Goal: Obtain resource: Download file/media

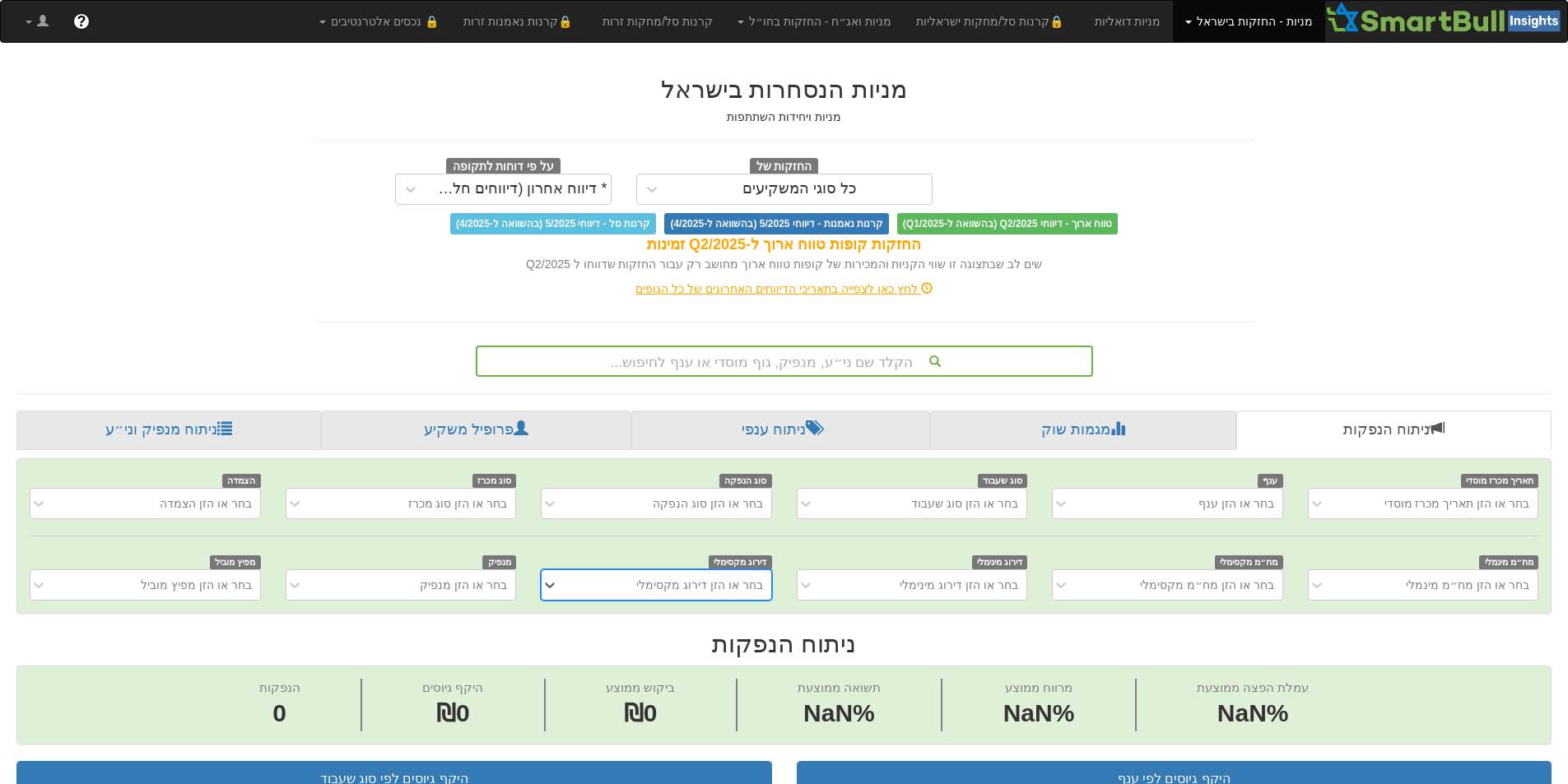
scroll to position [0, 13]
click at [915, 364] on div "הקלד שם ני״ע, מנפיק, גוף מוסדי או ענף לחיפוש..." at bounding box center [784, 360] width 614 height 28
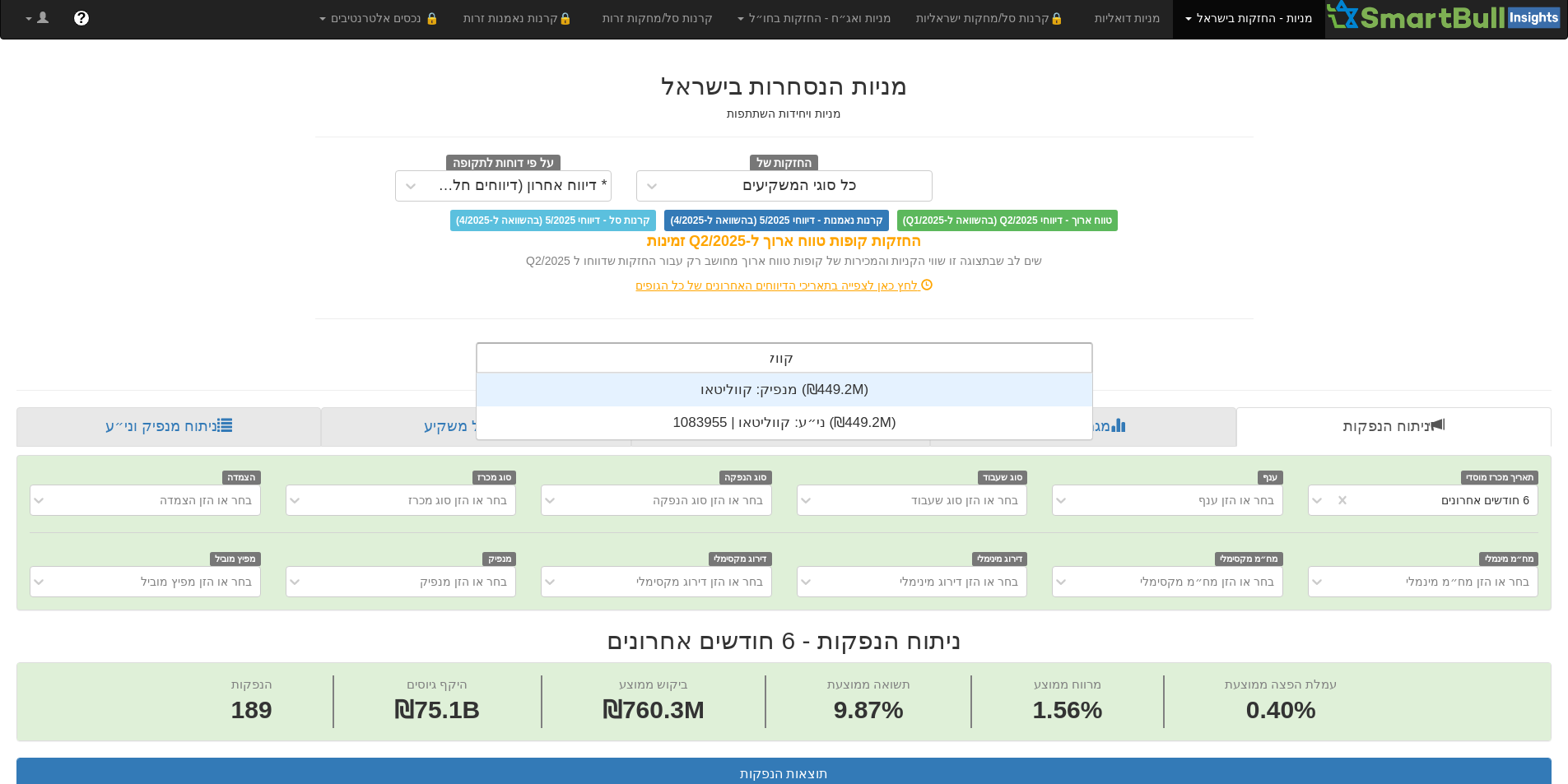
scroll to position [65, 0]
type input "[PERSON_NAME]"
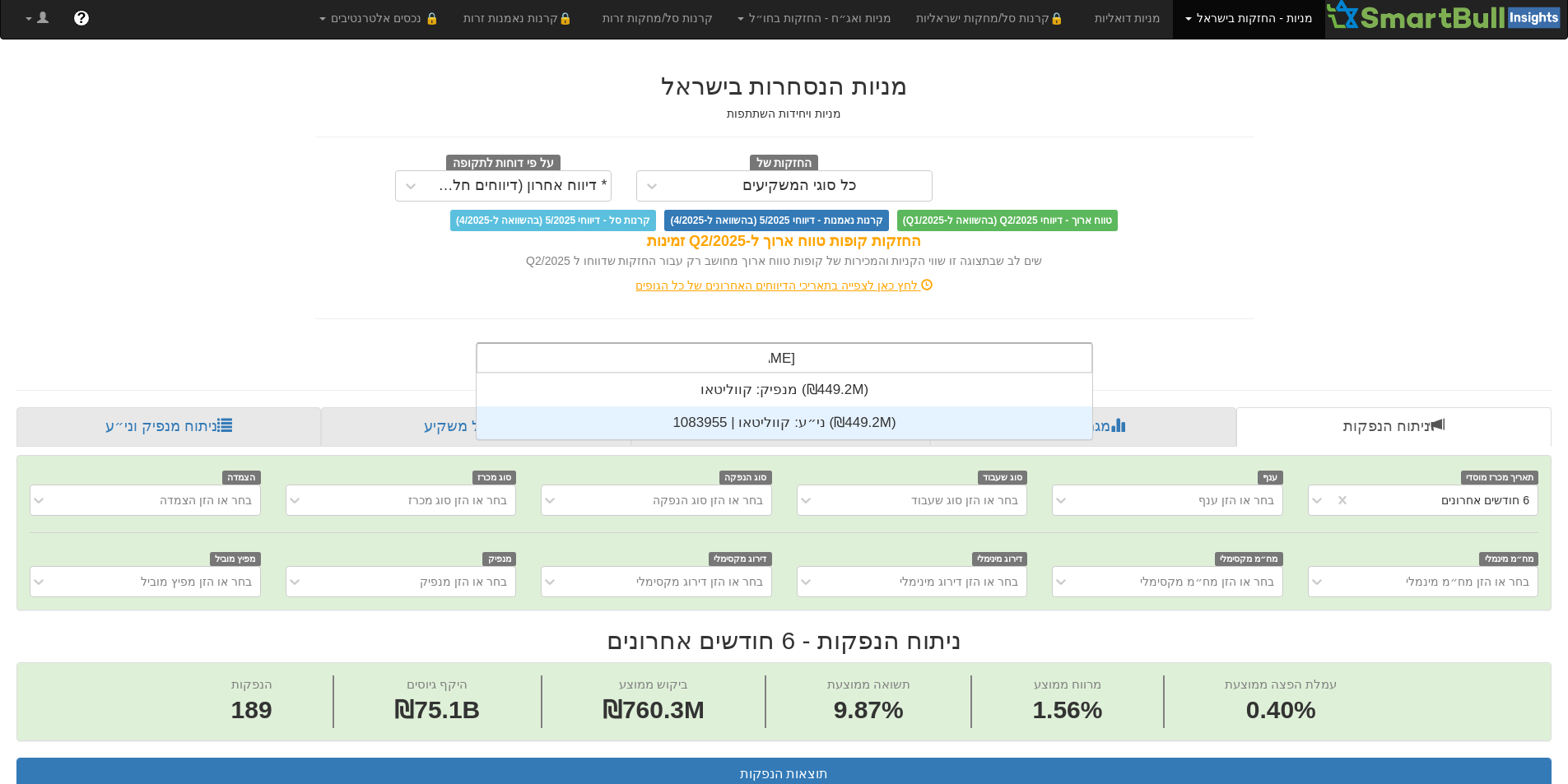
click at [900, 419] on div "ני״ע: ‏קווליטאו | 1083955 ‎(₪449.2M)‎" at bounding box center [784, 423] width 616 height 33
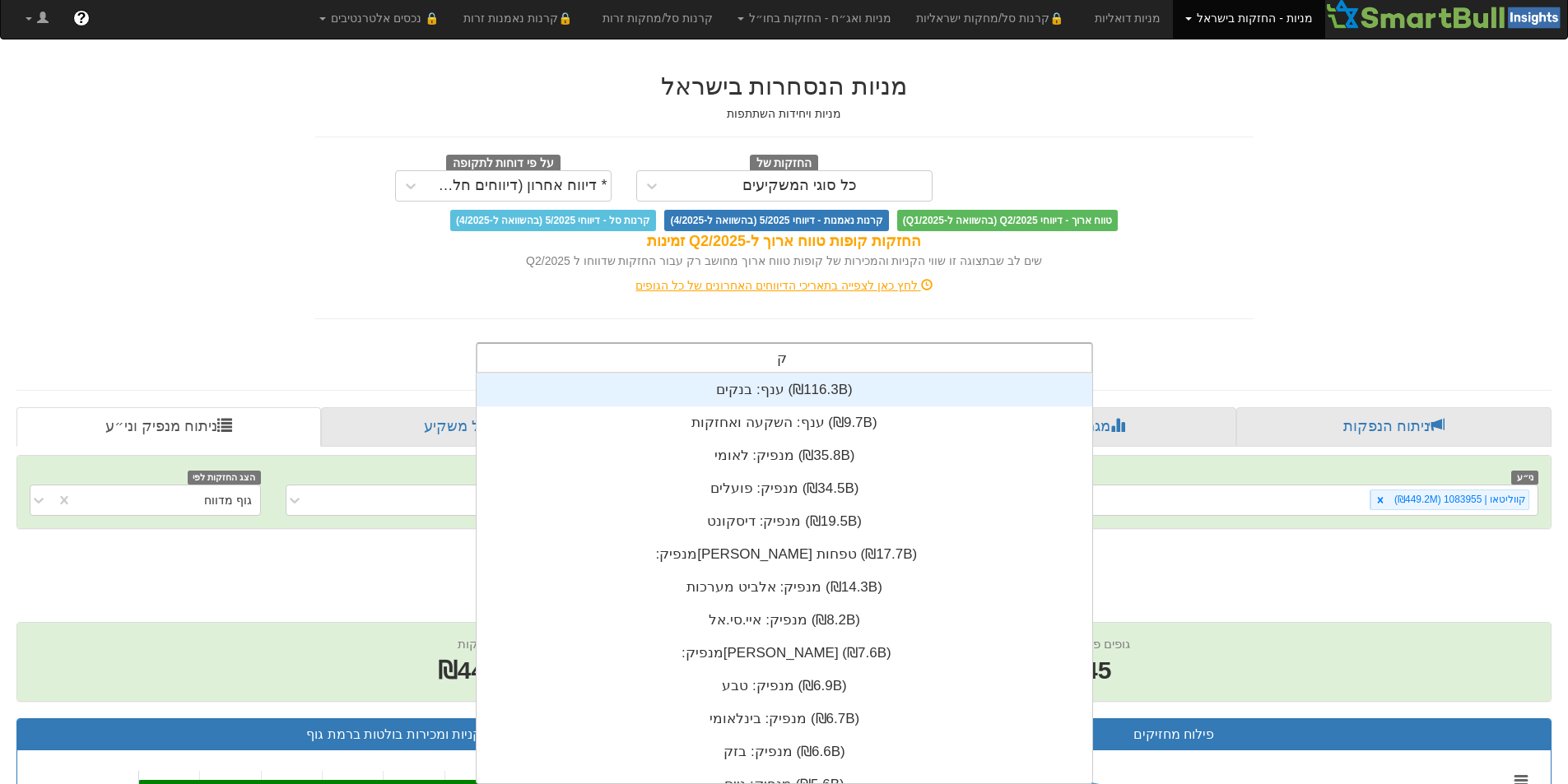
type input "קוו"
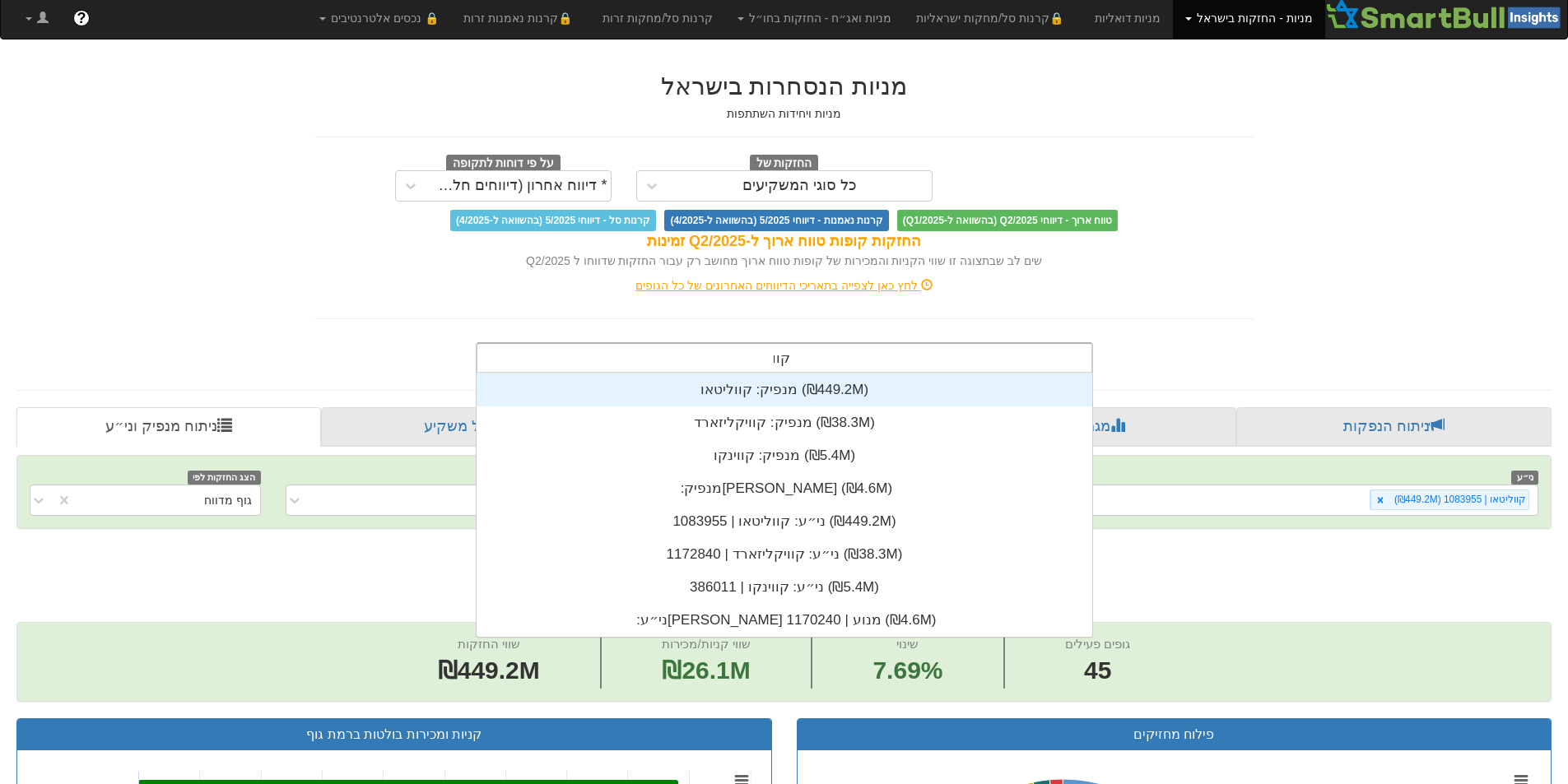
scroll to position [263, 0]
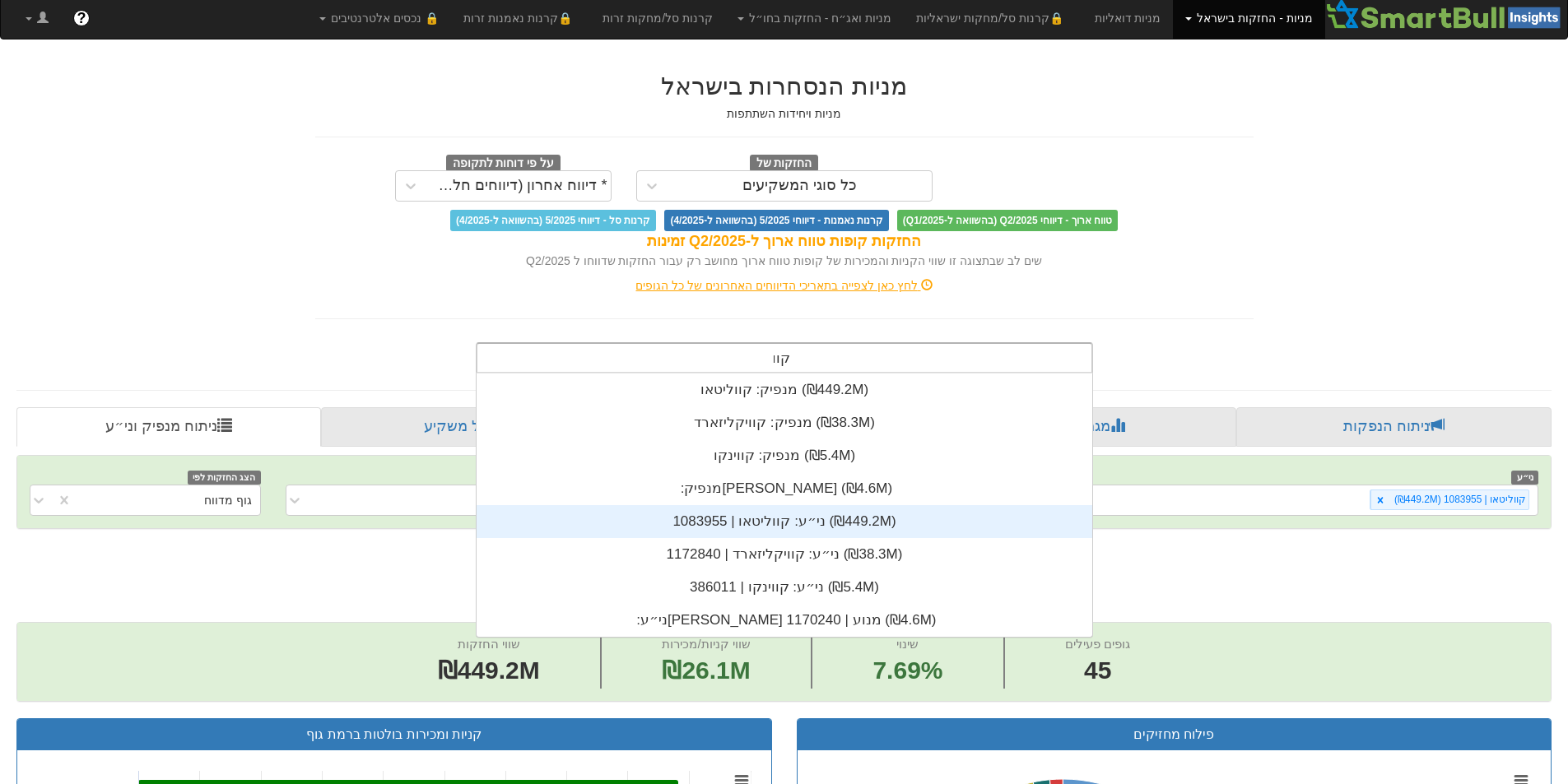
click at [799, 531] on div "ני״ע: ‏קווליטאו | 1083955 ‎(₪449.2M)‎" at bounding box center [784, 521] width 616 height 33
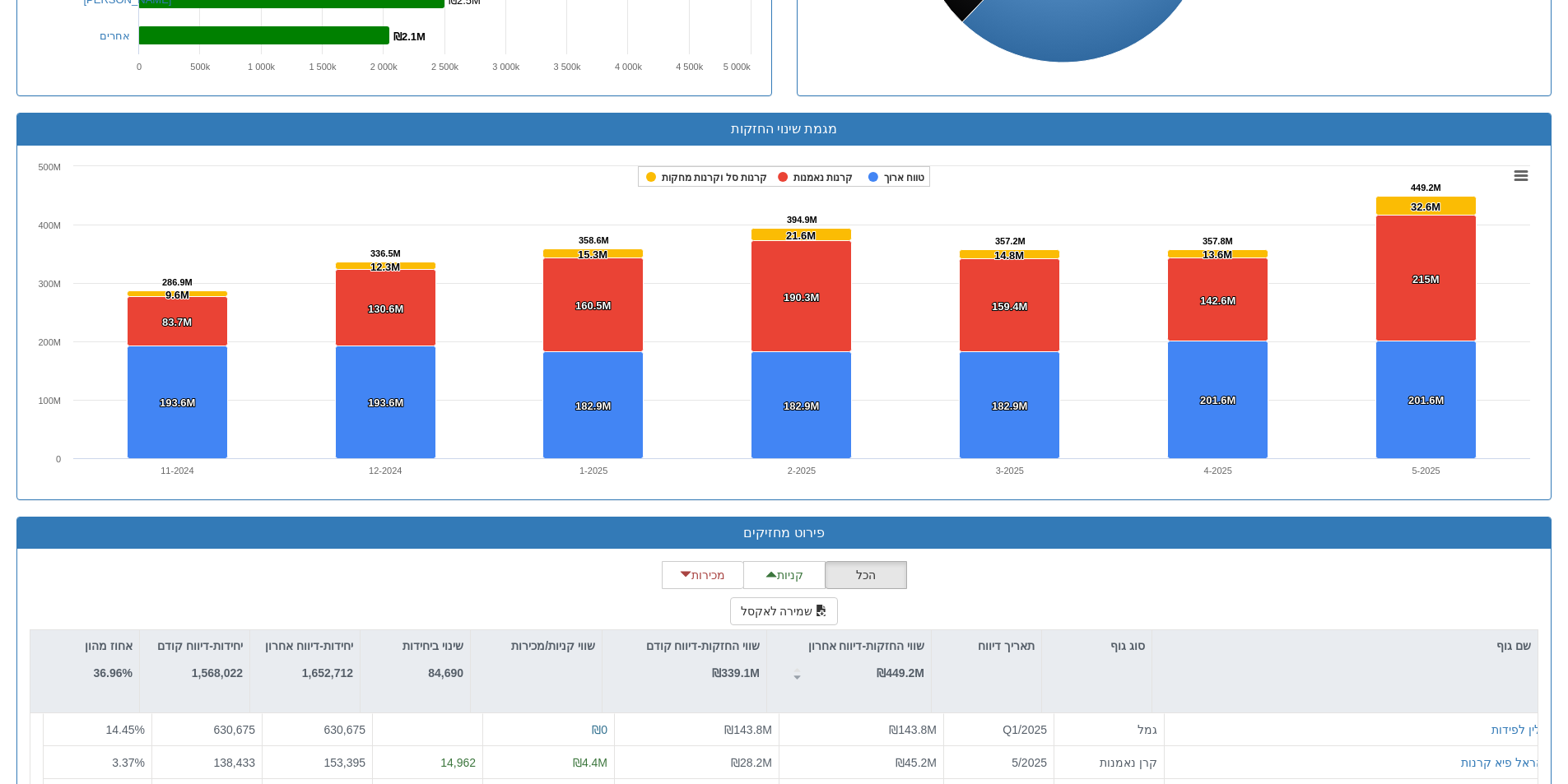
scroll to position [1073, 0]
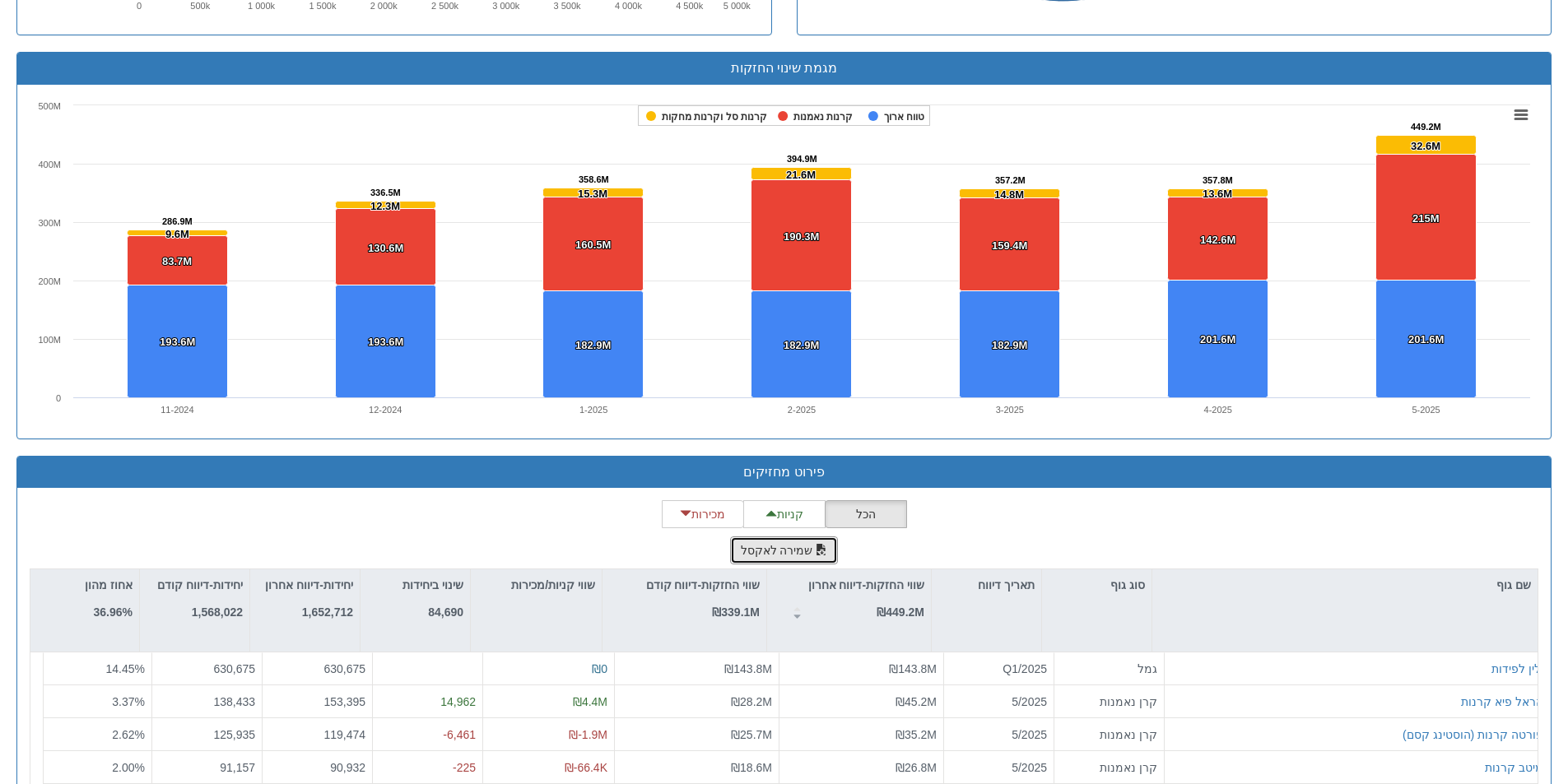
drag, startPoint x: 806, startPoint y: 543, endPoint x: 837, endPoint y: 531, distance: 33.2
click at [807, 543] on button "שמירה לאקסל" at bounding box center [784, 550] width 109 height 28
